Goal: Information Seeking & Learning: Learn about a topic

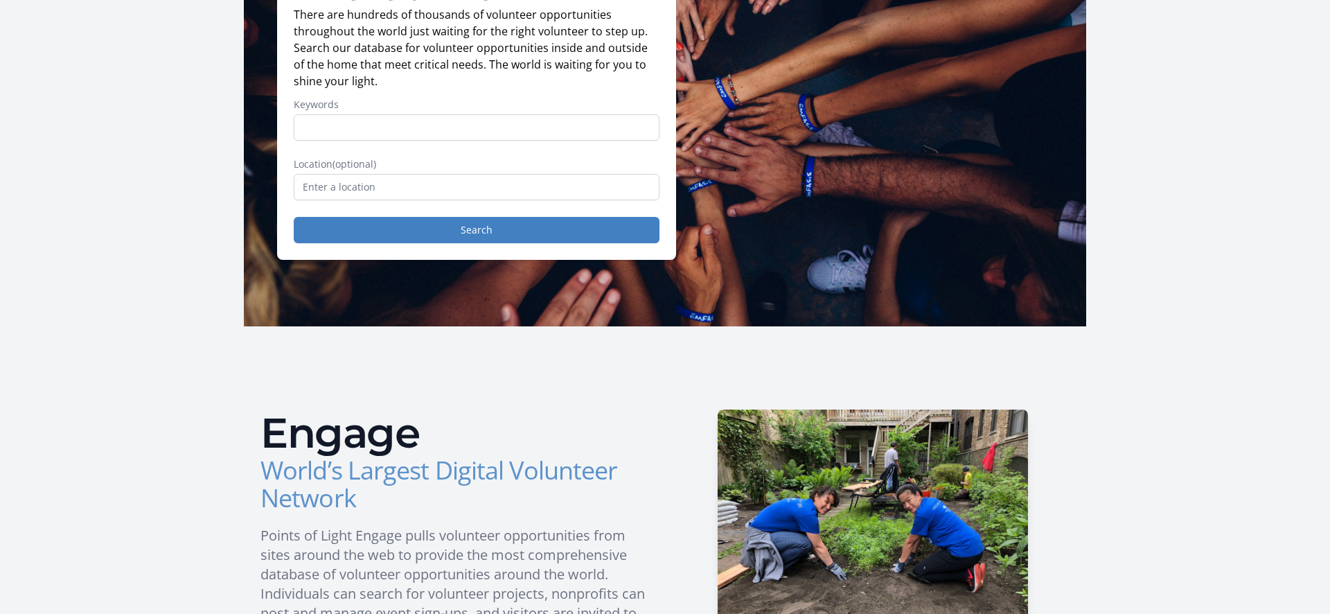
scroll to position [162, 0]
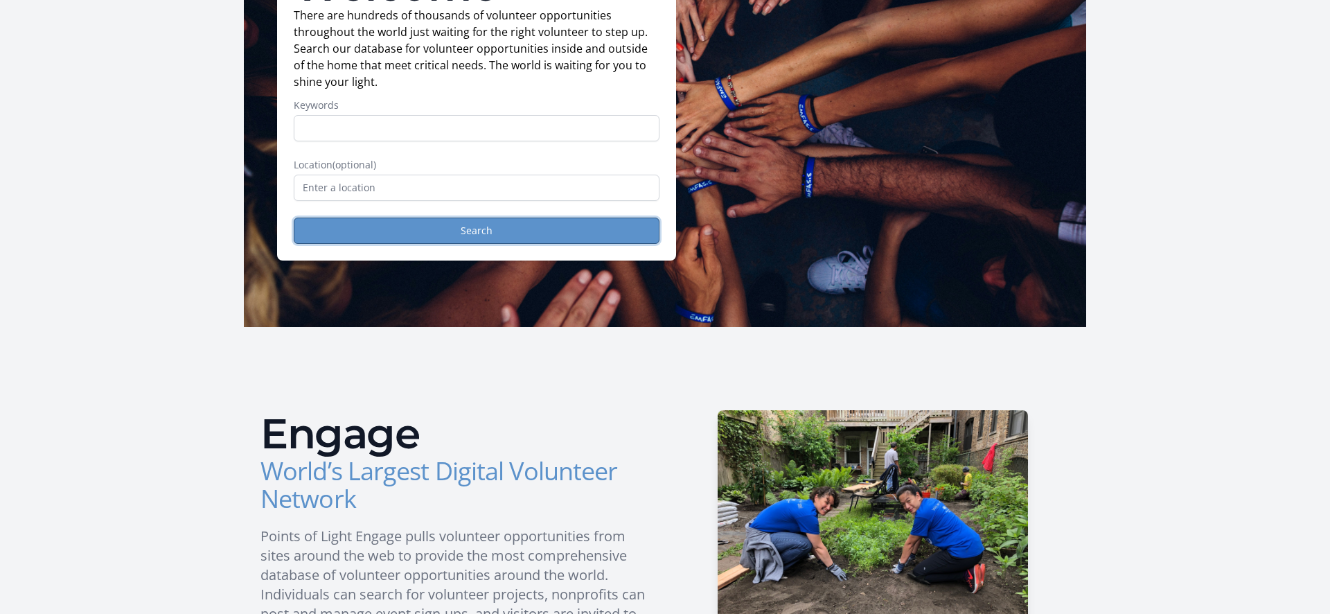
click at [492, 227] on button "Search" at bounding box center [477, 231] width 366 height 26
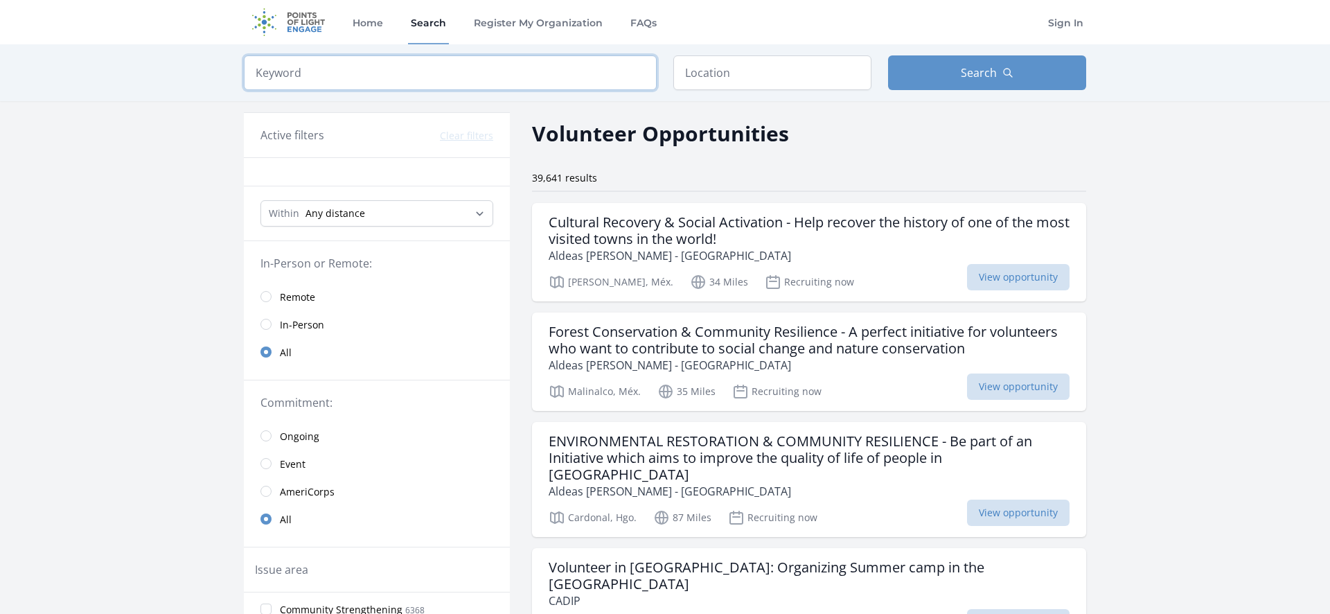
click at [425, 72] on input "search" at bounding box center [450, 72] width 413 height 35
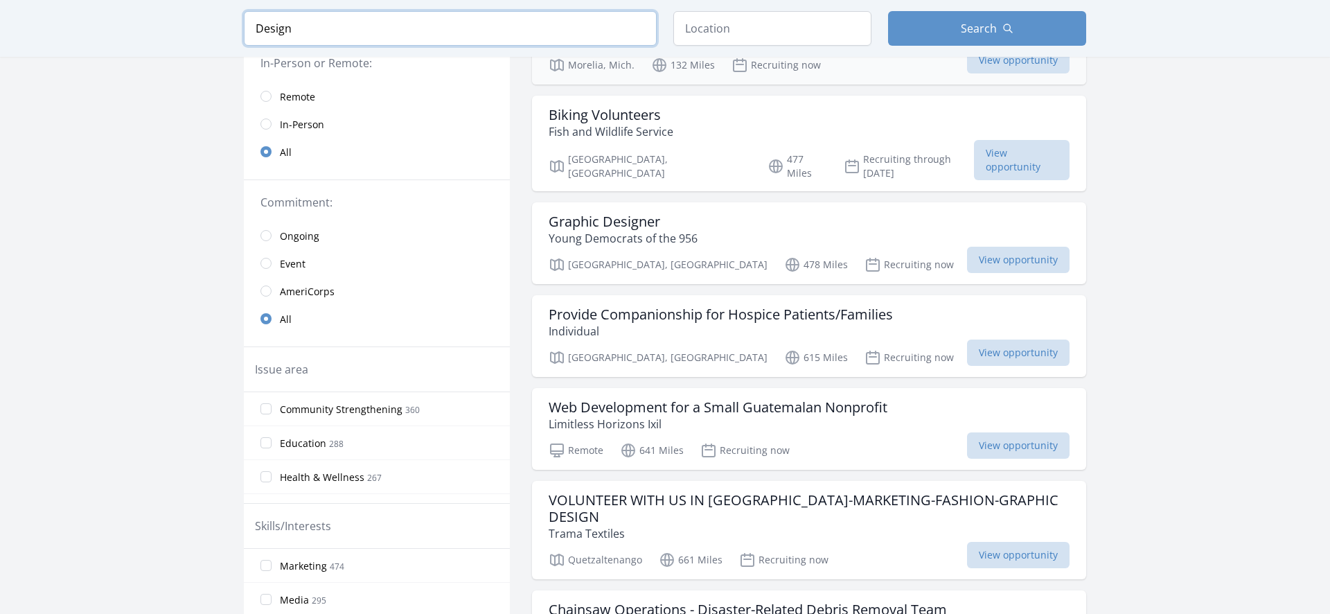
scroll to position [219, 0]
type input "Design"
click at [974, 245] on span "View opportunity" at bounding box center [1018, 258] width 103 height 26
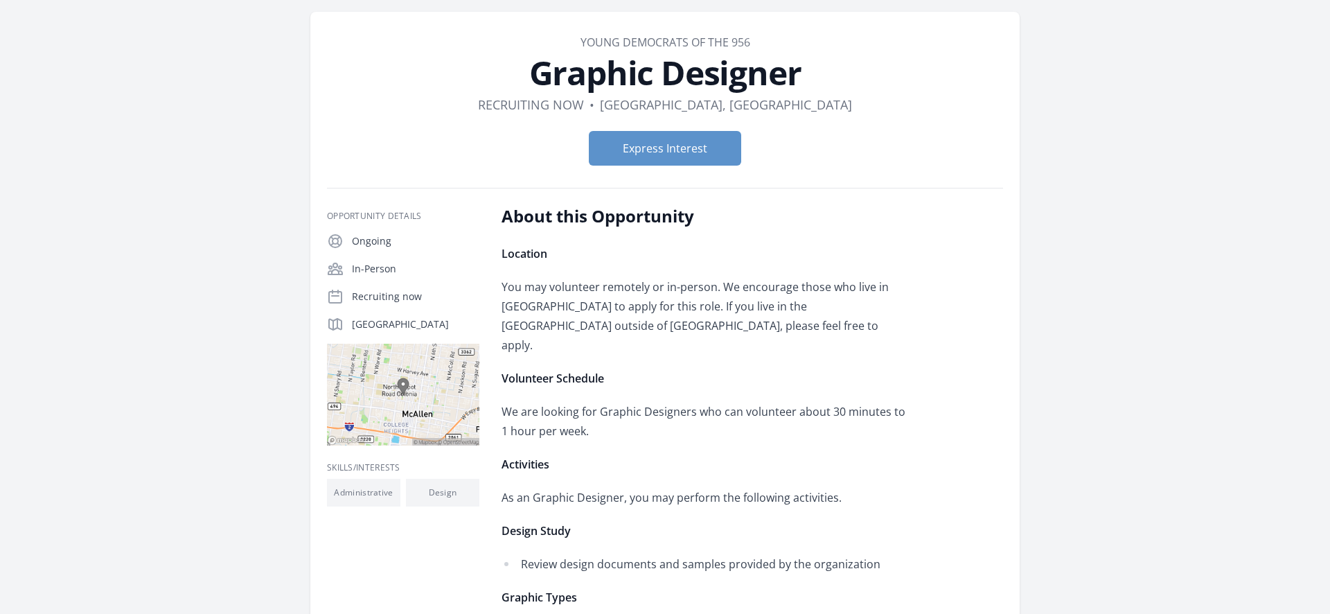
scroll to position [51, 0]
